Goal: Task Accomplishment & Management: Use online tool/utility

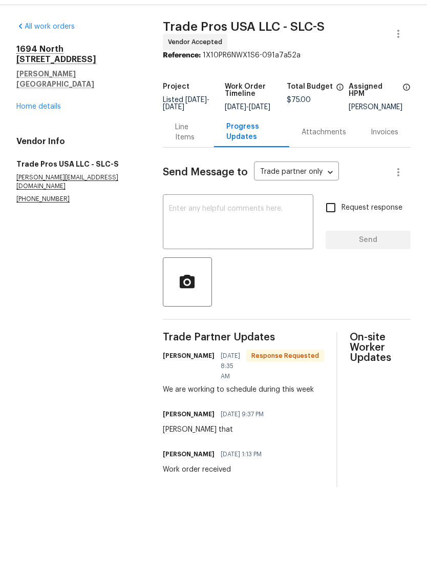
click at [266, 232] on textarea at bounding box center [238, 250] width 138 height 36
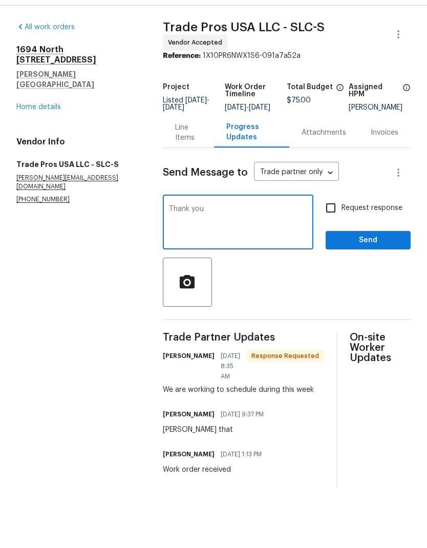
type textarea "Thank you"
click at [377, 261] on span "Send" at bounding box center [368, 267] width 69 height 13
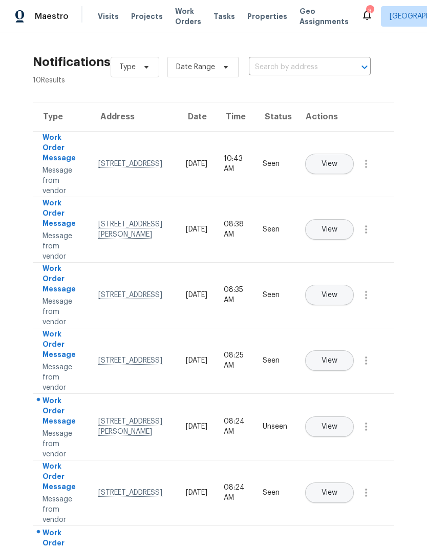
click at [354, 417] on button "View" at bounding box center [329, 427] width 49 height 21
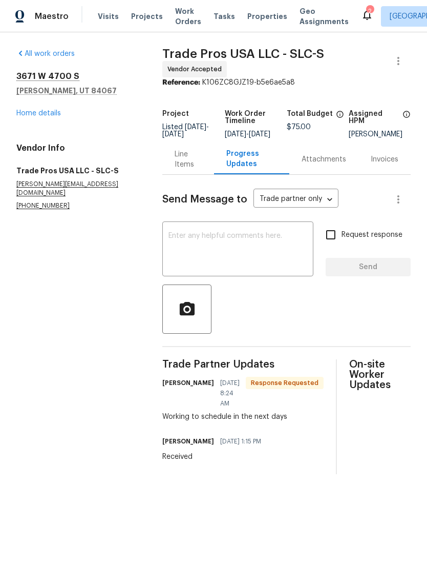
click at [259, 255] on textarea at bounding box center [238, 250] width 139 height 36
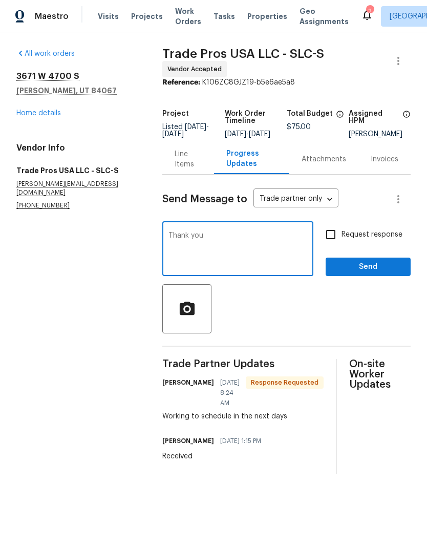
type textarea "Thank you"
click at [378, 274] on span "Send" at bounding box center [368, 267] width 69 height 13
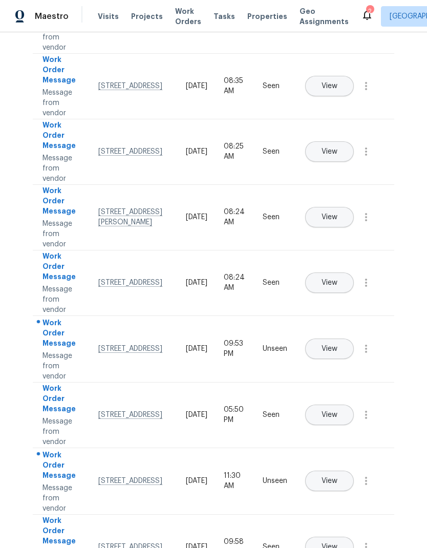
scroll to position [209, 0]
click at [354, 339] on button "View" at bounding box center [329, 349] width 49 height 21
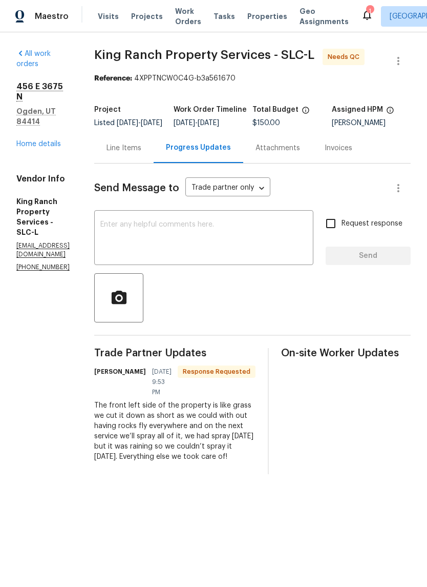
click at [141, 153] on div "Line Items" at bounding box center [124, 148] width 35 height 10
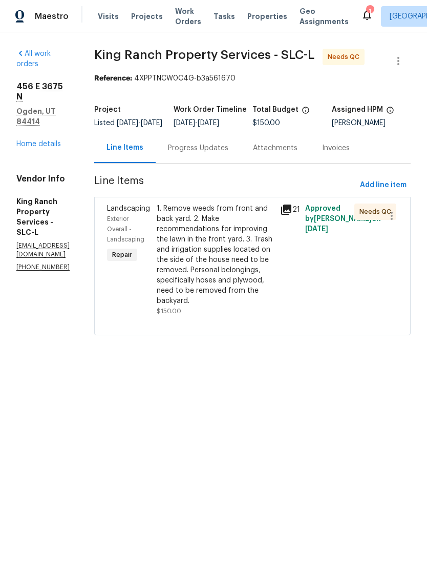
click at [230, 278] on div "1. Remove weeds from front and back yard. 2. Make recommendations for improving…" at bounding box center [216, 254] width 118 height 103
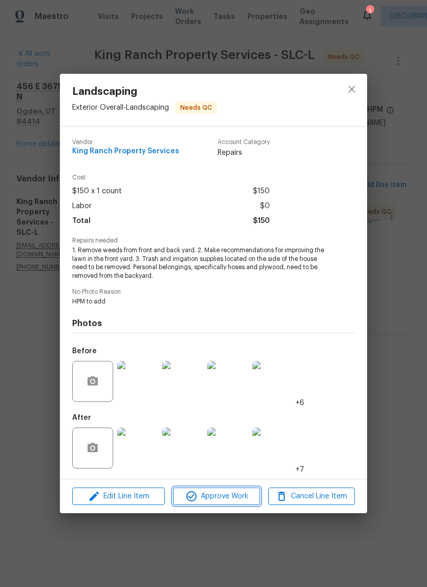
click at [235, 497] on span "Approve Work" at bounding box center [216, 496] width 80 height 13
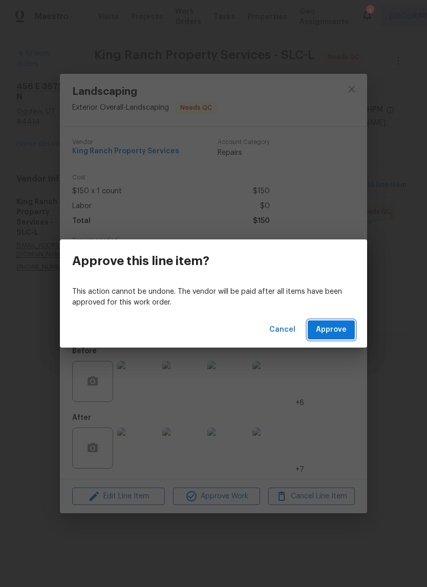
click at [341, 334] on span "Approve" at bounding box center [331, 329] width 31 height 13
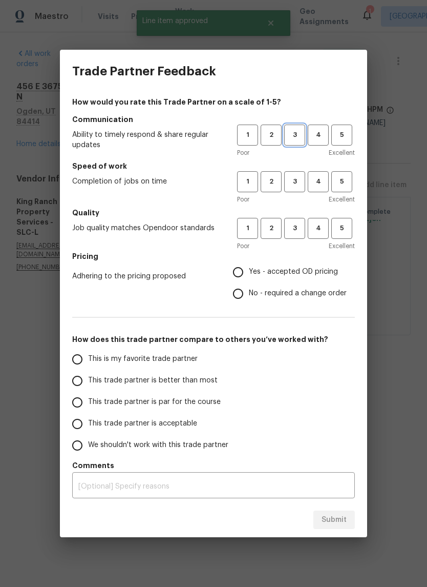
click at [303, 133] on span "3" at bounding box center [295, 135] width 19 height 12
click at [296, 182] on span "3" at bounding box center [295, 182] width 19 height 12
click at [300, 220] on button "3" at bounding box center [294, 228] width 21 height 21
click at [246, 271] on input "Yes - accepted OD pricing" at bounding box center [239, 272] width 22 height 22
radio input "true"
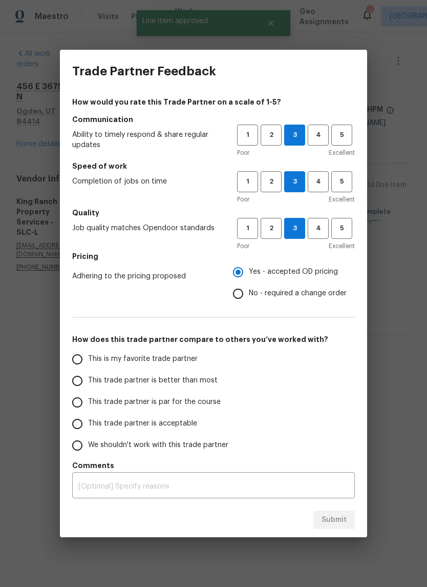
click at [84, 377] on input "This trade partner is better than most" at bounding box center [78, 381] width 22 height 22
click at [344, 522] on span "Submit" at bounding box center [334, 520] width 25 height 13
radio input "true"
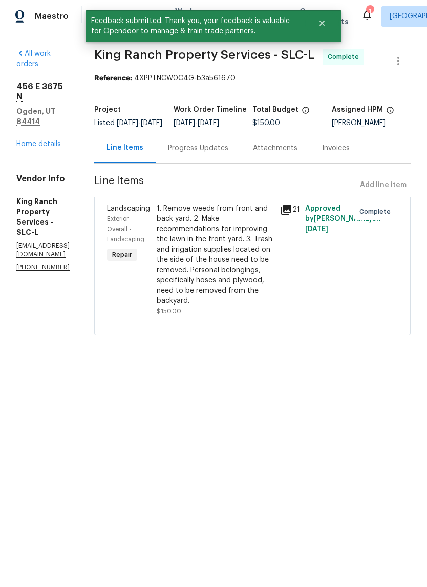
click at [229, 153] on div "Progress Updates" at bounding box center [198, 148] width 60 height 10
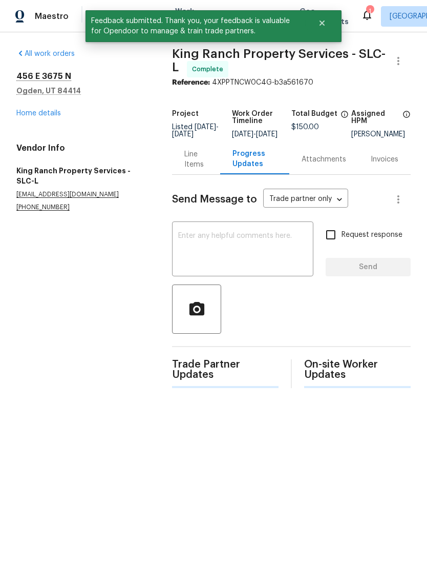
click at [253, 247] on textarea at bounding box center [242, 250] width 129 height 36
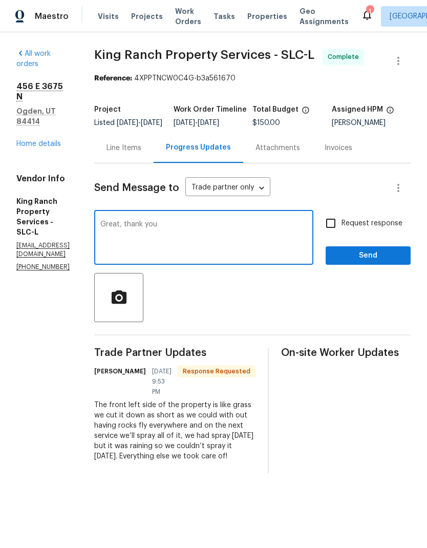
type textarea "Great, thank you"
click at [383, 262] on span "Send" at bounding box center [368, 256] width 69 height 13
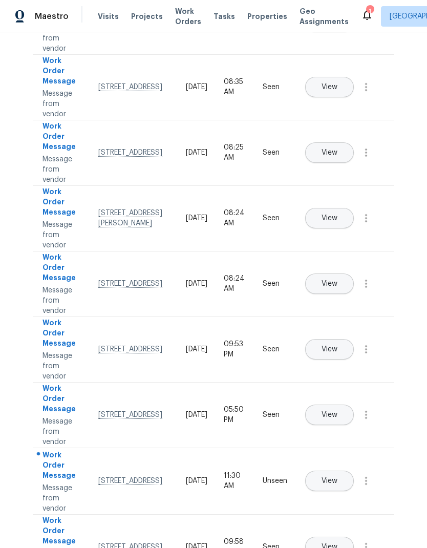
scroll to position [208, 0]
click at [338, 478] on span "View" at bounding box center [330, 482] width 16 height 8
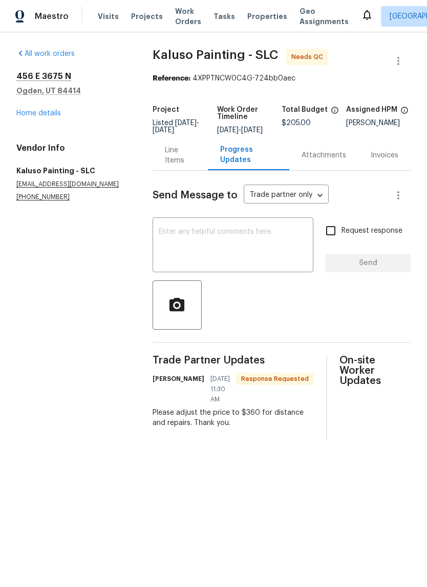
click at [223, 410] on div "Please adjust the price to $360 for distance and repairs. Thank you." at bounding box center [233, 417] width 161 height 21
click at [182, 162] on div "Line Items" at bounding box center [180, 155] width 31 height 21
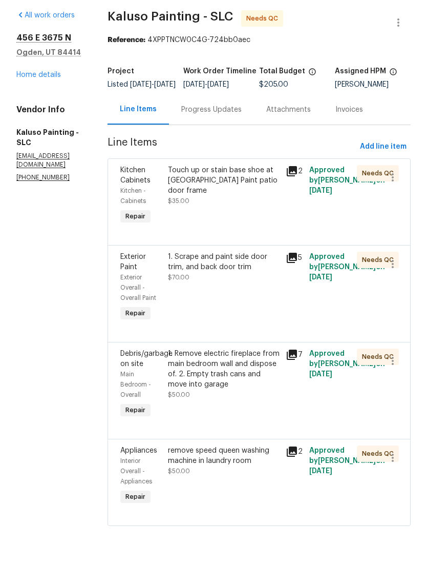
scroll to position [19, 0]
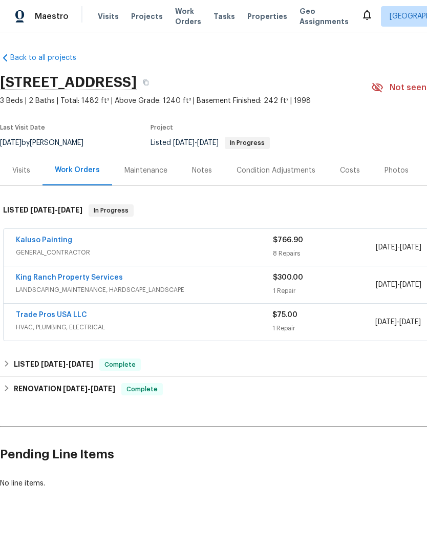
click at [106, 277] on link "King Ranch Property Services" at bounding box center [69, 277] width 107 height 7
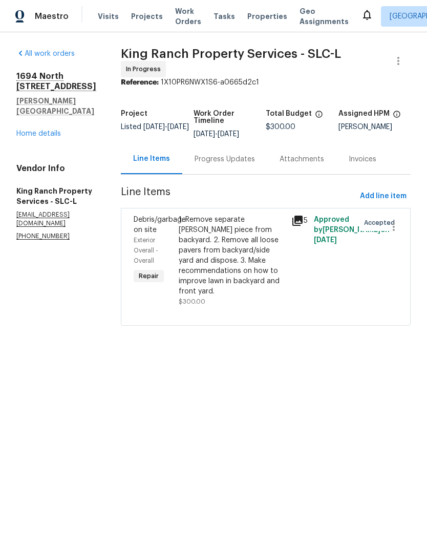
click at [229, 247] on div "1. Remove separate [PERSON_NAME] piece from backyard. 2. Remove all loose paver…" at bounding box center [232, 256] width 107 height 82
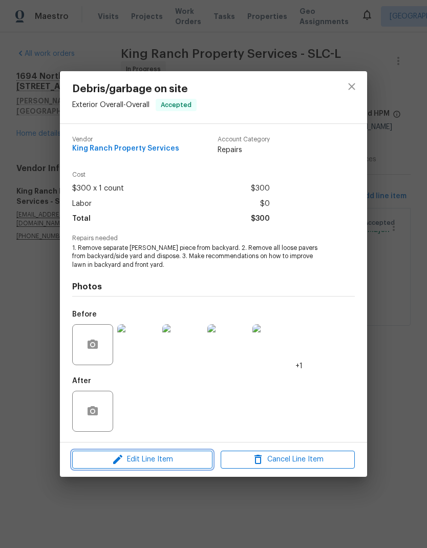
click at [162, 464] on span "Edit Line Item" at bounding box center [142, 460] width 134 height 13
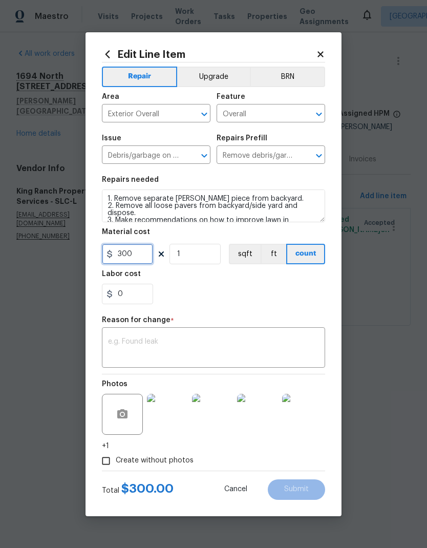
click at [144, 258] on input "300" at bounding box center [127, 254] width 51 height 21
type input "500"
click at [276, 284] on div "Labor cost" at bounding box center [213, 277] width 223 height 13
click at [180, 345] on textarea at bounding box center [213, 349] width 211 height 22
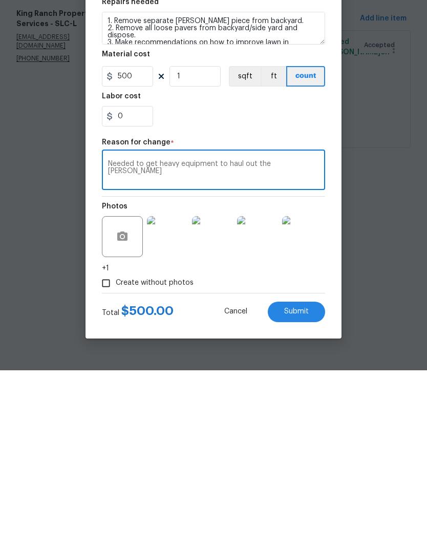
type textarea "Needed to get heavy equipment to haul out the [PERSON_NAME]"
click at [316, 170] on section "Repairs needed 1. Remove separate [PERSON_NAME] piece from backyard. 2. Remove …" at bounding box center [213, 240] width 223 height 140
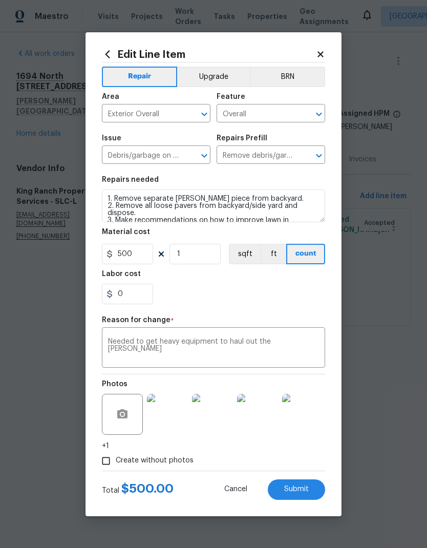
click at [303, 494] on span "Submit" at bounding box center [296, 490] width 25 height 8
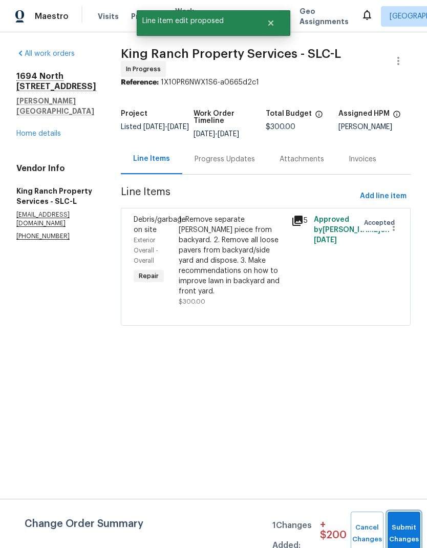
click at [405, 529] on button "Submit Changes" at bounding box center [404, 534] width 33 height 44
